Goal: Use online tool/utility: Utilize a website feature to perform a specific function

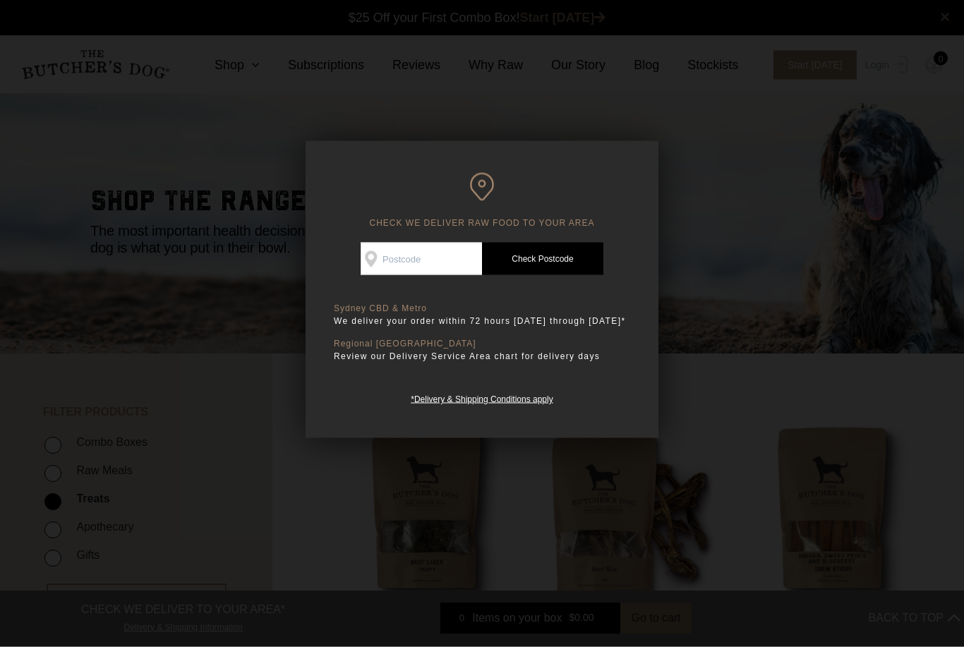
scroll to position [1, 0]
click at [380, 257] on input "Check Availability At" at bounding box center [420, 259] width 121 height 32
type input "4101"
click at [555, 261] on link "Check Postcode" at bounding box center [542, 259] width 121 height 32
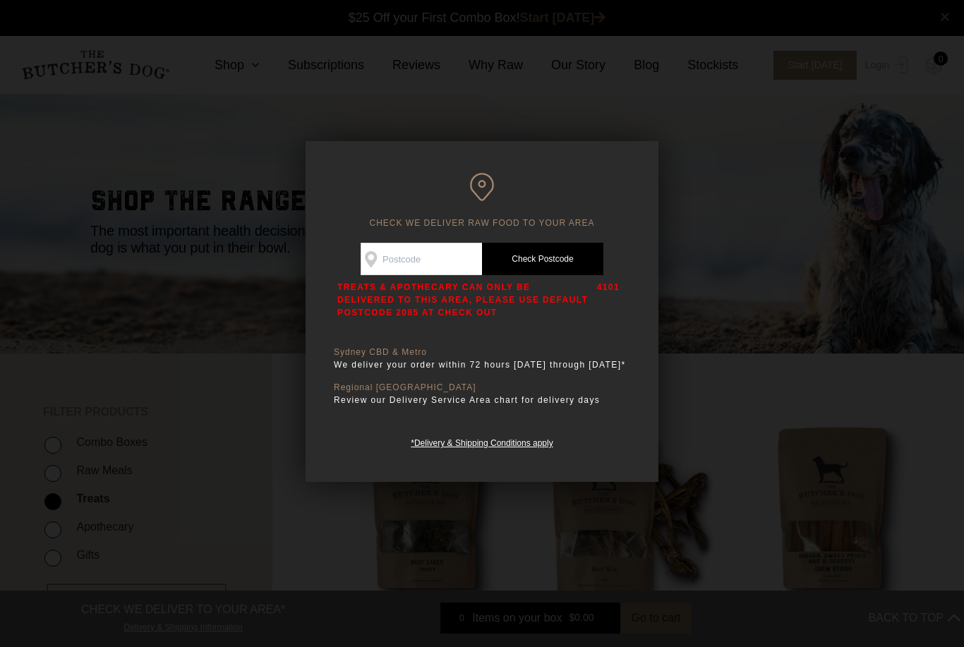
click at [394, 254] on input "Check Availability At" at bounding box center [420, 259] width 121 height 32
type input "4101"
click at [480, 329] on div "Good news! We deliver to your area Check Availability At 4101 Check Postcode TR…" at bounding box center [482, 346] width 296 height 207
click at [553, 258] on link "Check Postcode" at bounding box center [542, 259] width 121 height 32
click at [722, 245] on div at bounding box center [482, 323] width 964 height 647
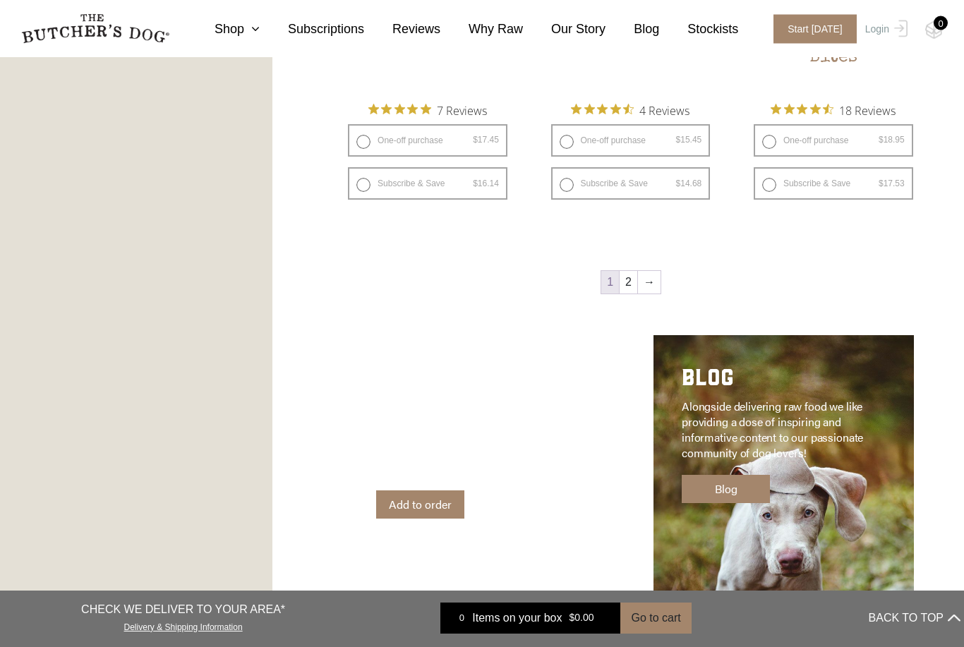
scroll to position [1862, 0]
click at [650, 279] on link "→" at bounding box center [649, 281] width 23 height 23
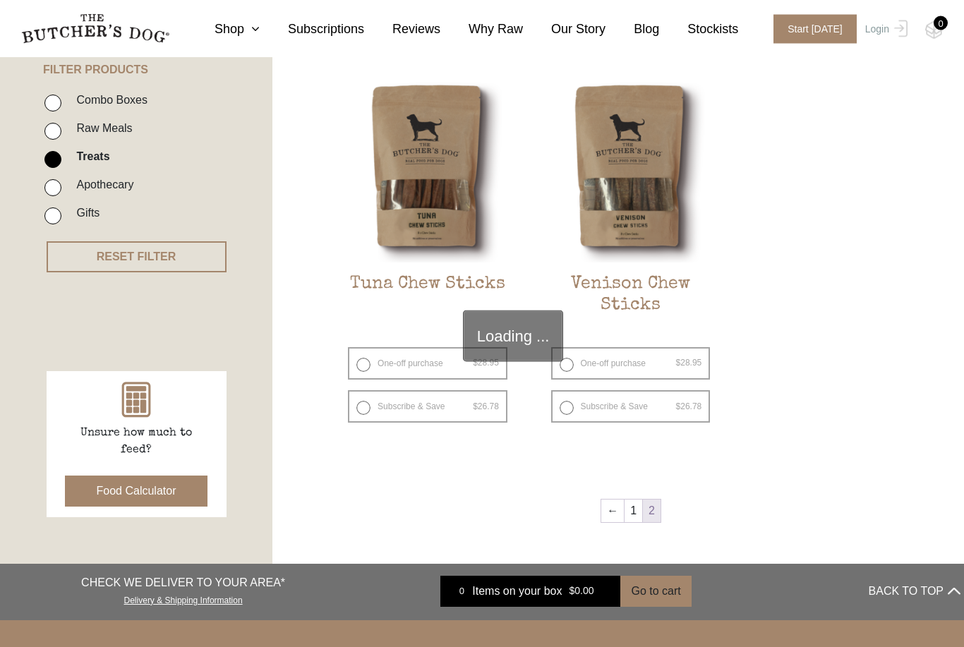
scroll to position [332, 0]
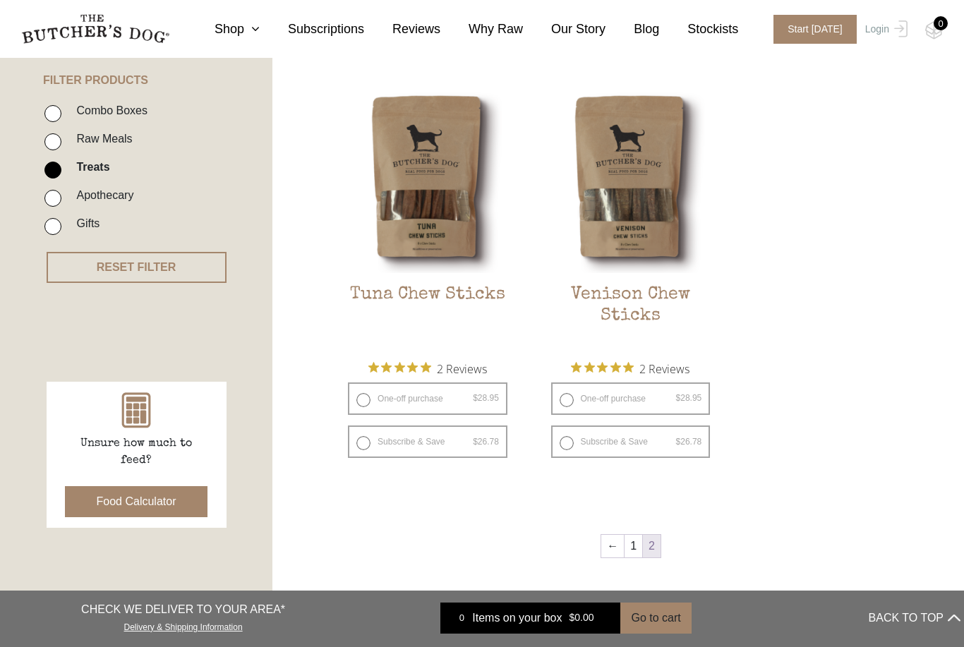
click at [130, 492] on button "Food Calculator" at bounding box center [136, 501] width 143 height 31
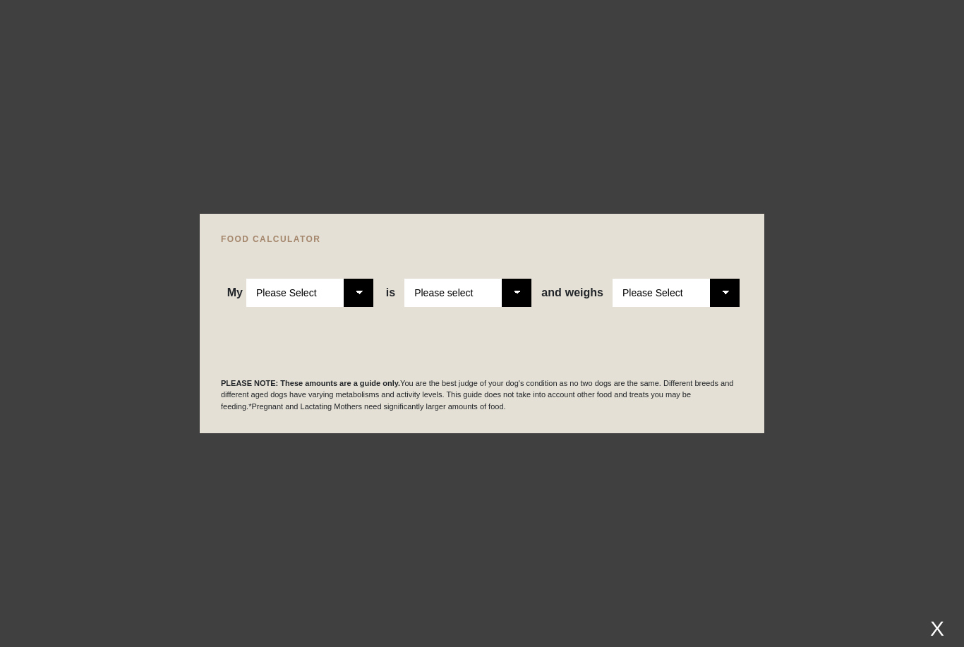
click at [370, 307] on select "Please Select Adult Dog Puppy" at bounding box center [309, 293] width 127 height 28
select select "adult"
click at [519, 307] on select "Please select a healthy weight overweight" at bounding box center [467, 293] width 127 height 28
select select "0"
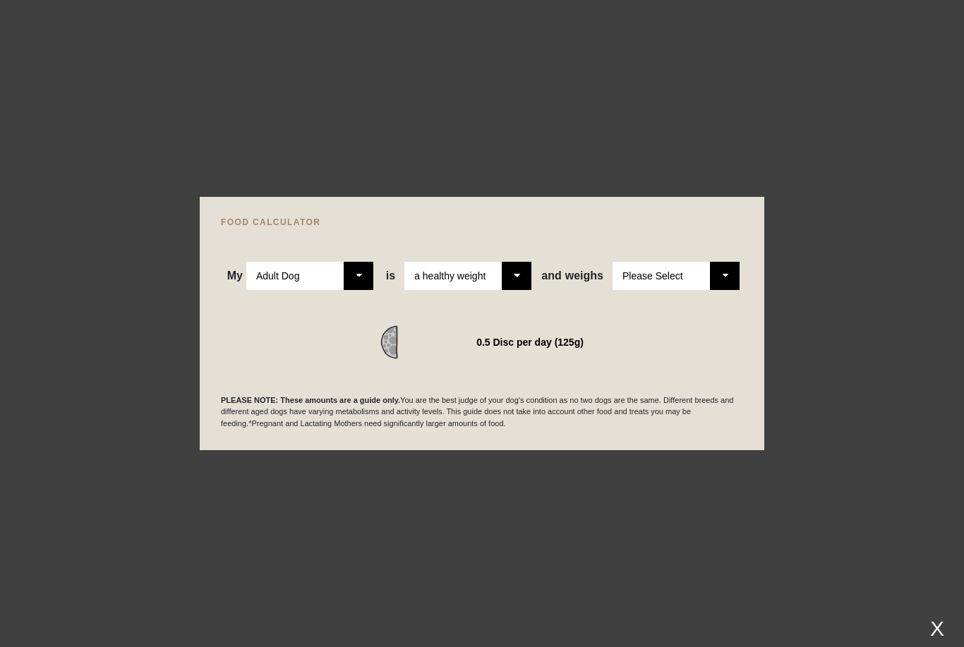
click at [722, 290] on select "Please Select 1kg 2kg 3kg 4kg 5kg 6kg 7kg 8kg 9kg 10kg 11kg 12kg 13kg 14kg 15kg…" at bounding box center [675, 276] width 127 height 28
select select "13"
click at [870, 439] on div at bounding box center [482, 323] width 964 height 647
click at [166, 183] on div at bounding box center [482, 323] width 964 height 647
